Goal: Task Accomplishment & Management: Use online tool/utility

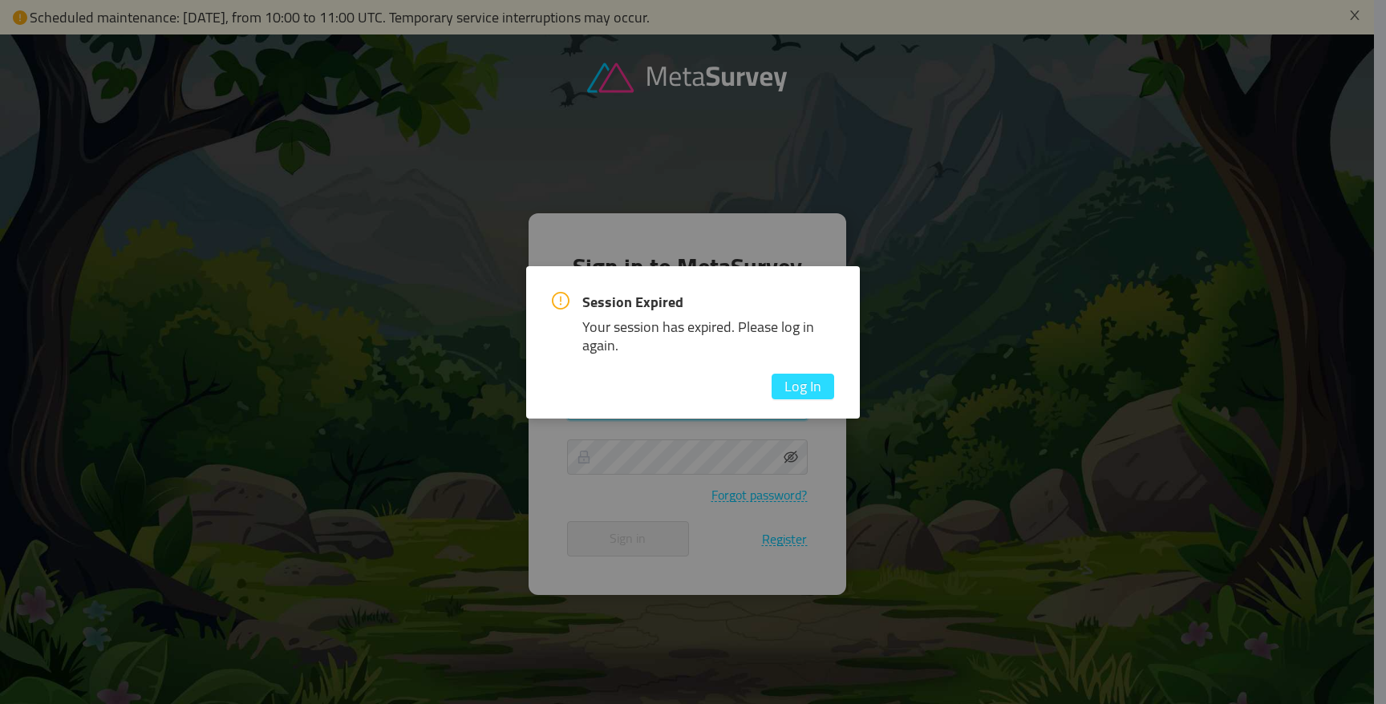
type input "[PERSON_NAME][EMAIL_ADDRESS][DOMAIN_NAME]"
click at [806, 391] on button "Log In" at bounding box center [803, 387] width 63 height 26
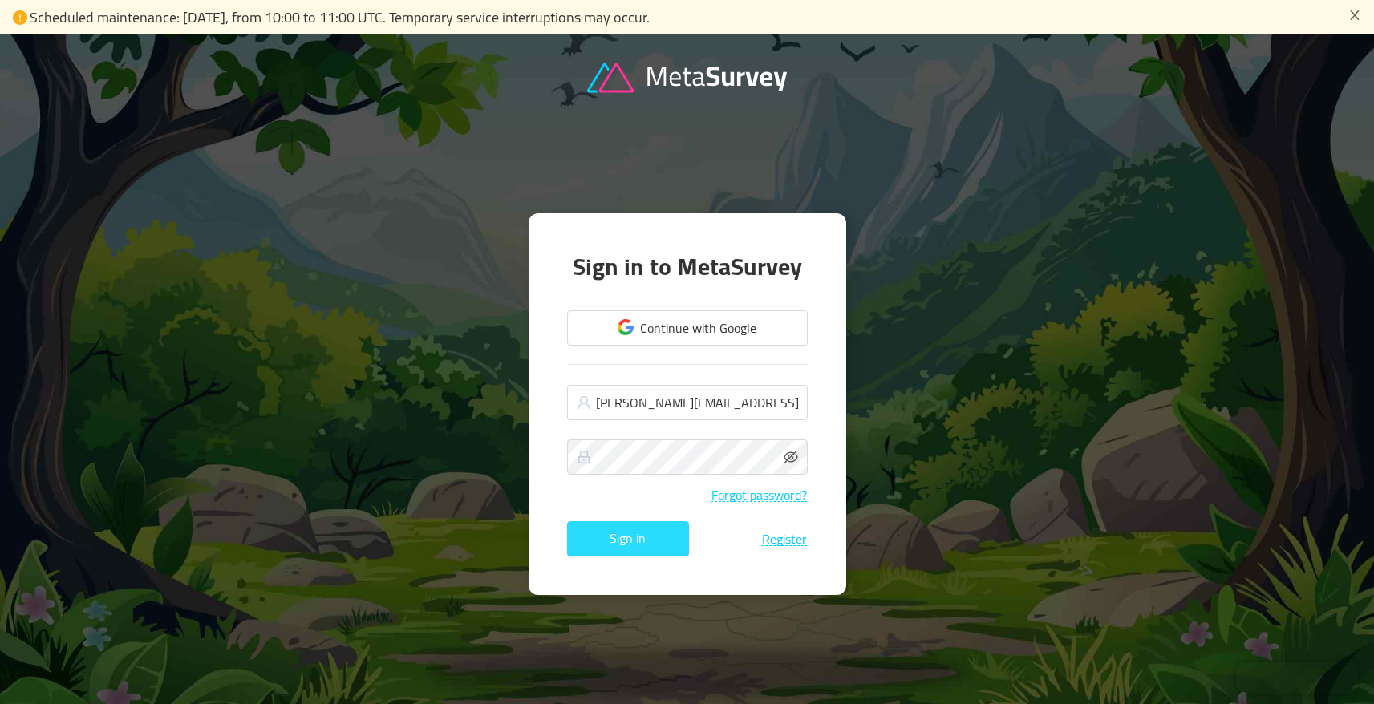
drag, startPoint x: 647, startPoint y: 545, endPoint x: 649, endPoint y: 505, distance: 40.1
click at [647, 546] on button "Sign in" at bounding box center [628, 538] width 122 height 35
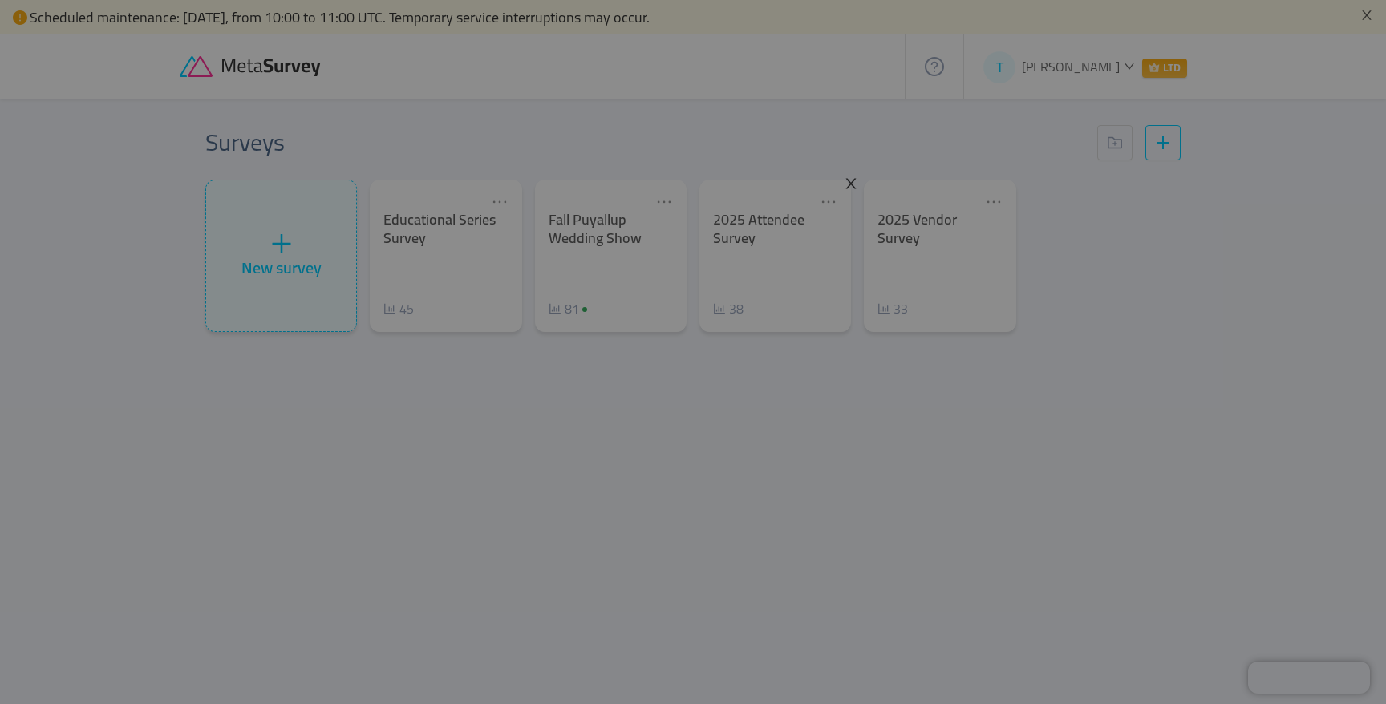
click at [843, 177] on span "Close" at bounding box center [851, 184] width 45 height 45
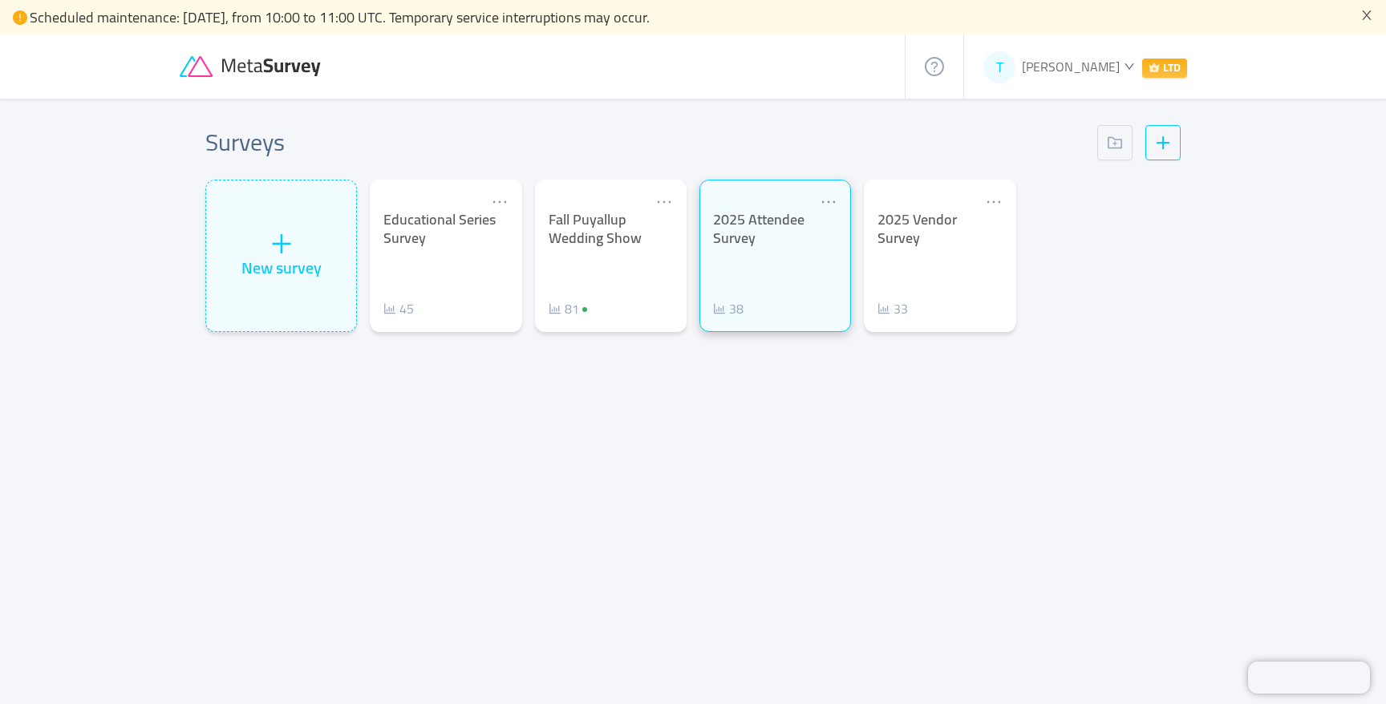
click at [741, 261] on div "2025 Attendee Survey 38" at bounding box center [775, 264] width 124 height 107
